Goal: Navigation & Orientation: Find specific page/section

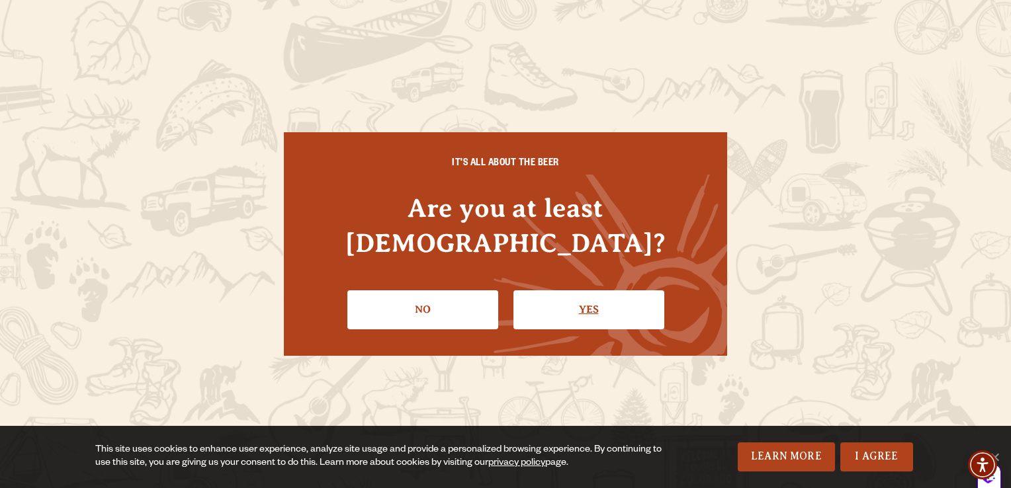
click at [568, 304] on link "Yes" at bounding box center [588, 309] width 151 height 38
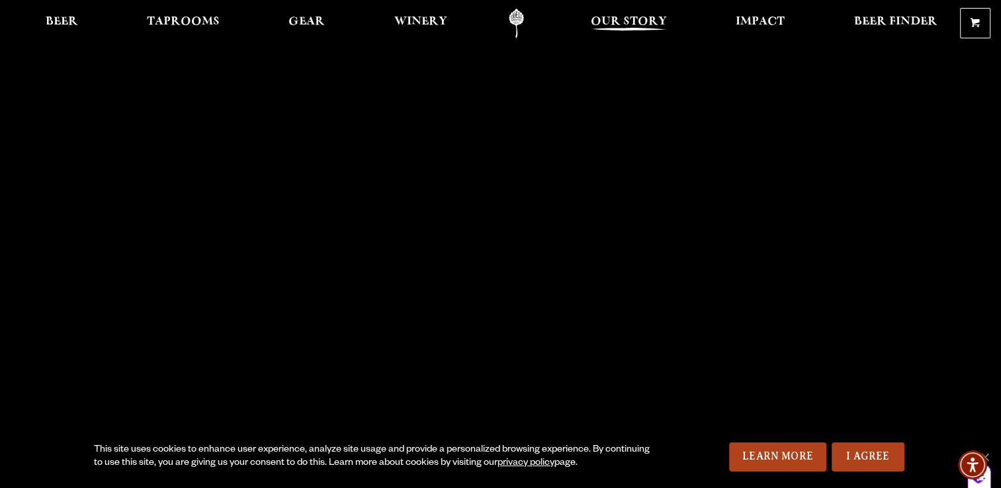
click at [605, 18] on span "Our Story" at bounding box center [629, 22] width 76 height 11
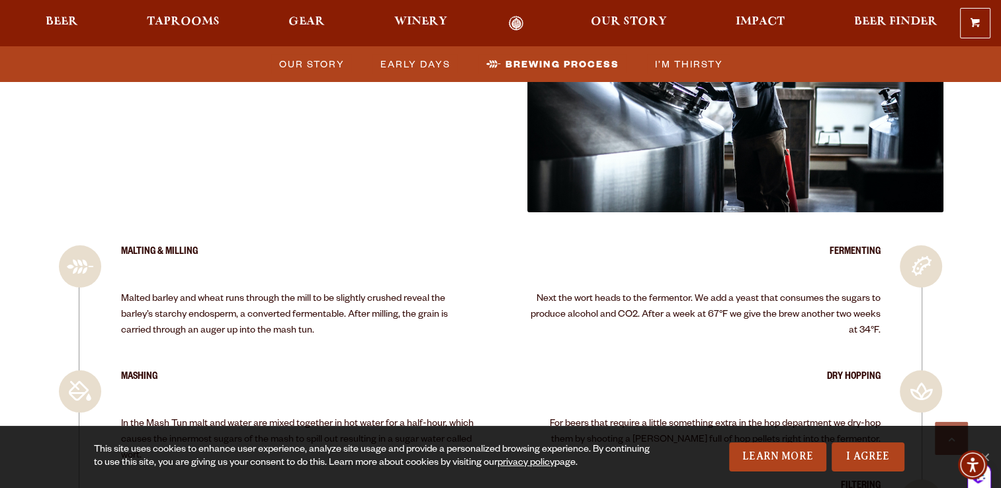
scroll to position [2407, 0]
click at [159, 19] on span "Taprooms" at bounding box center [183, 22] width 73 height 11
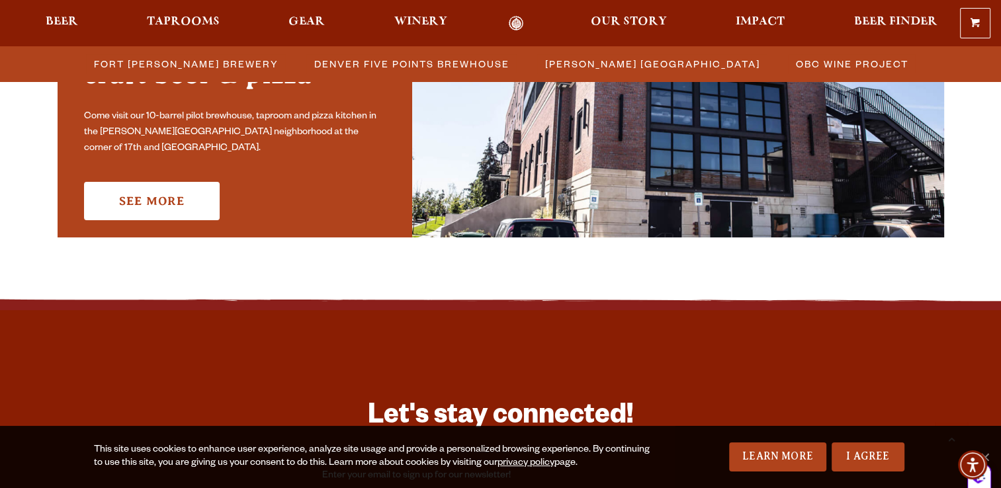
scroll to position [1061, 0]
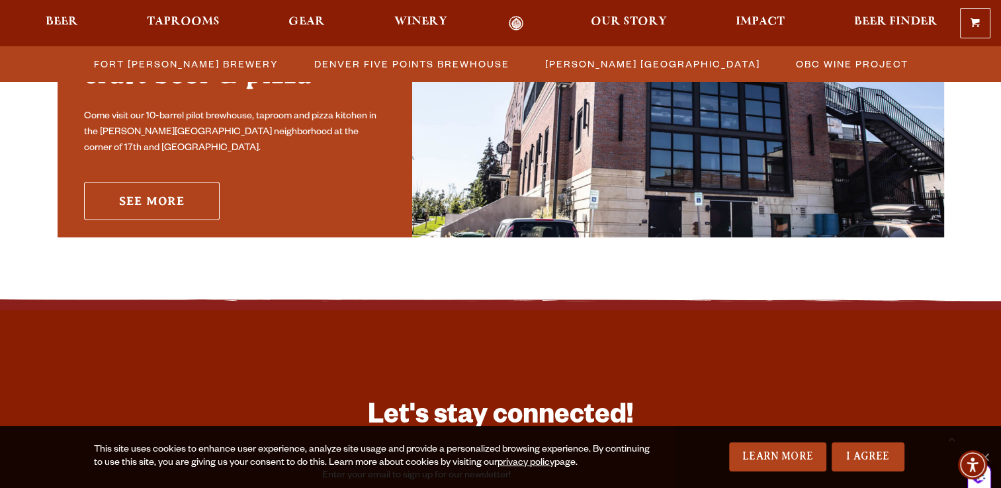
click at [130, 191] on link "See More" at bounding box center [152, 201] width 136 height 38
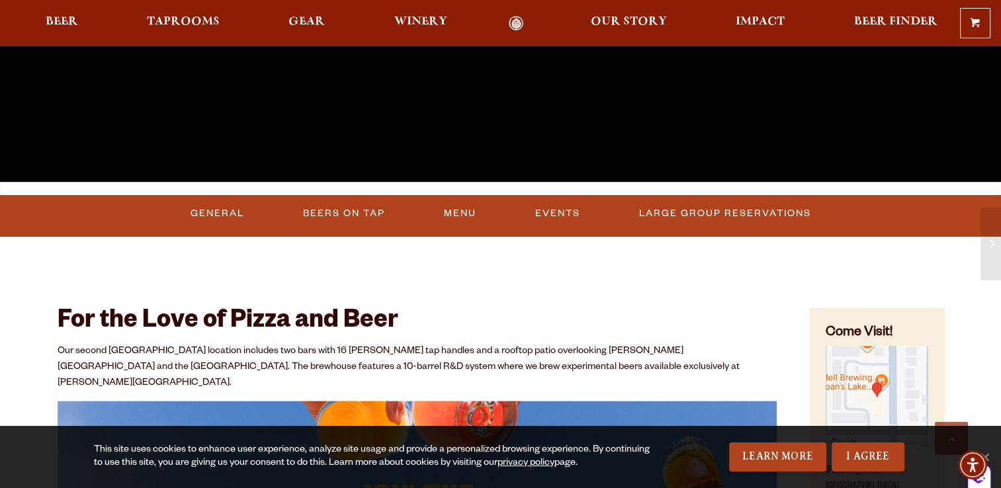
scroll to position [401, 0]
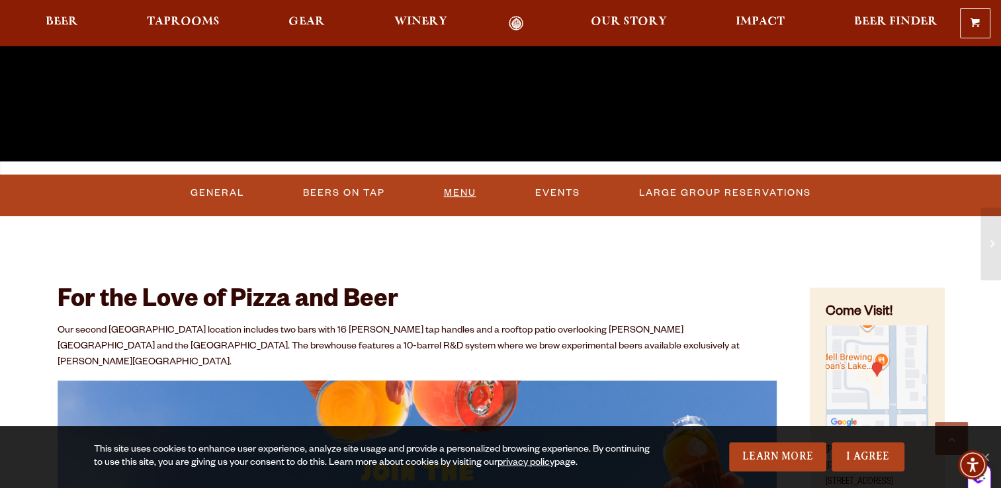
click at [455, 194] on link "Menu" at bounding box center [459, 193] width 43 height 30
